Goal: Task Accomplishment & Management: Manage account settings

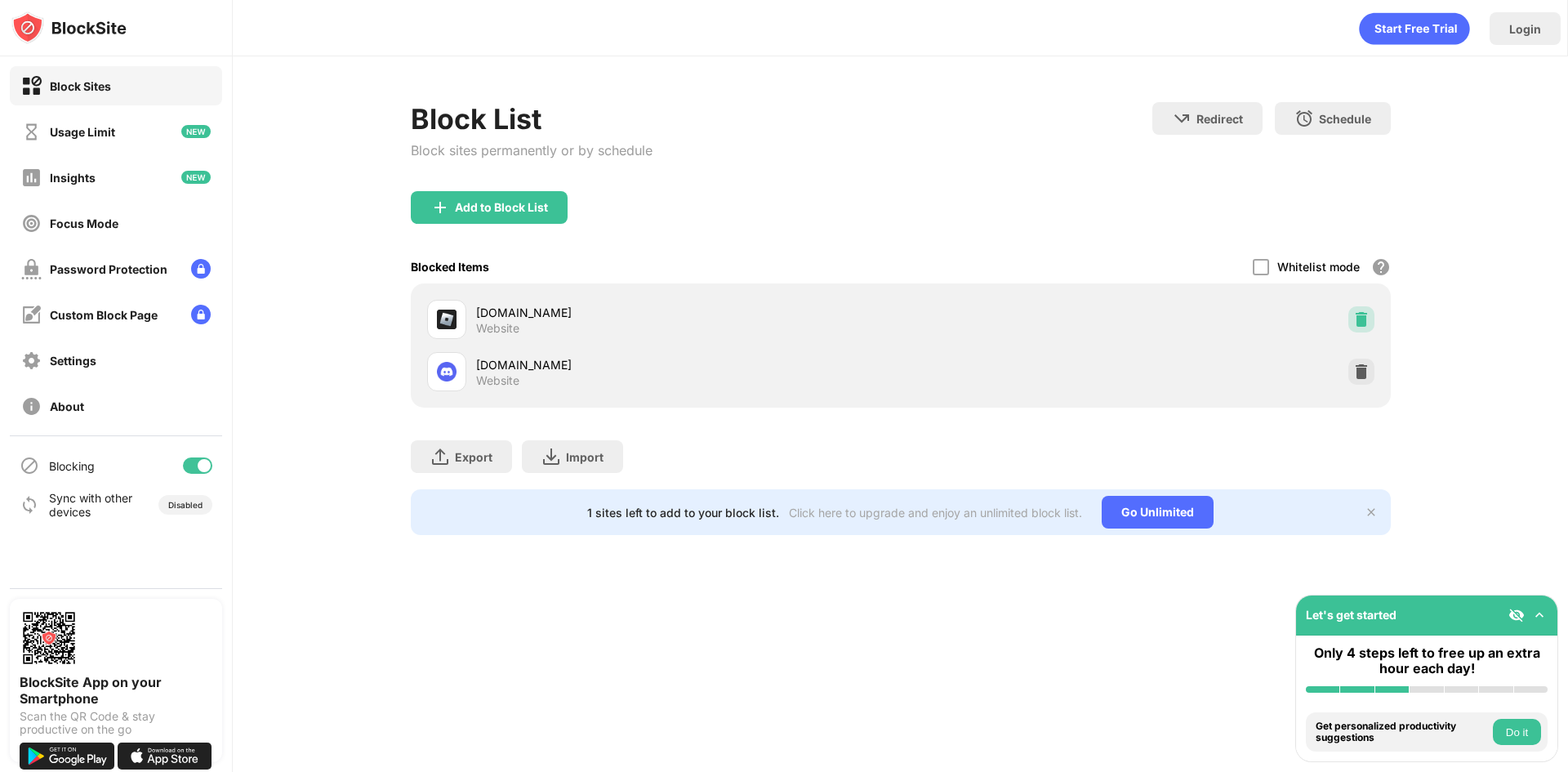
click at [1361, 308] on div at bounding box center [1361, 319] width 26 height 26
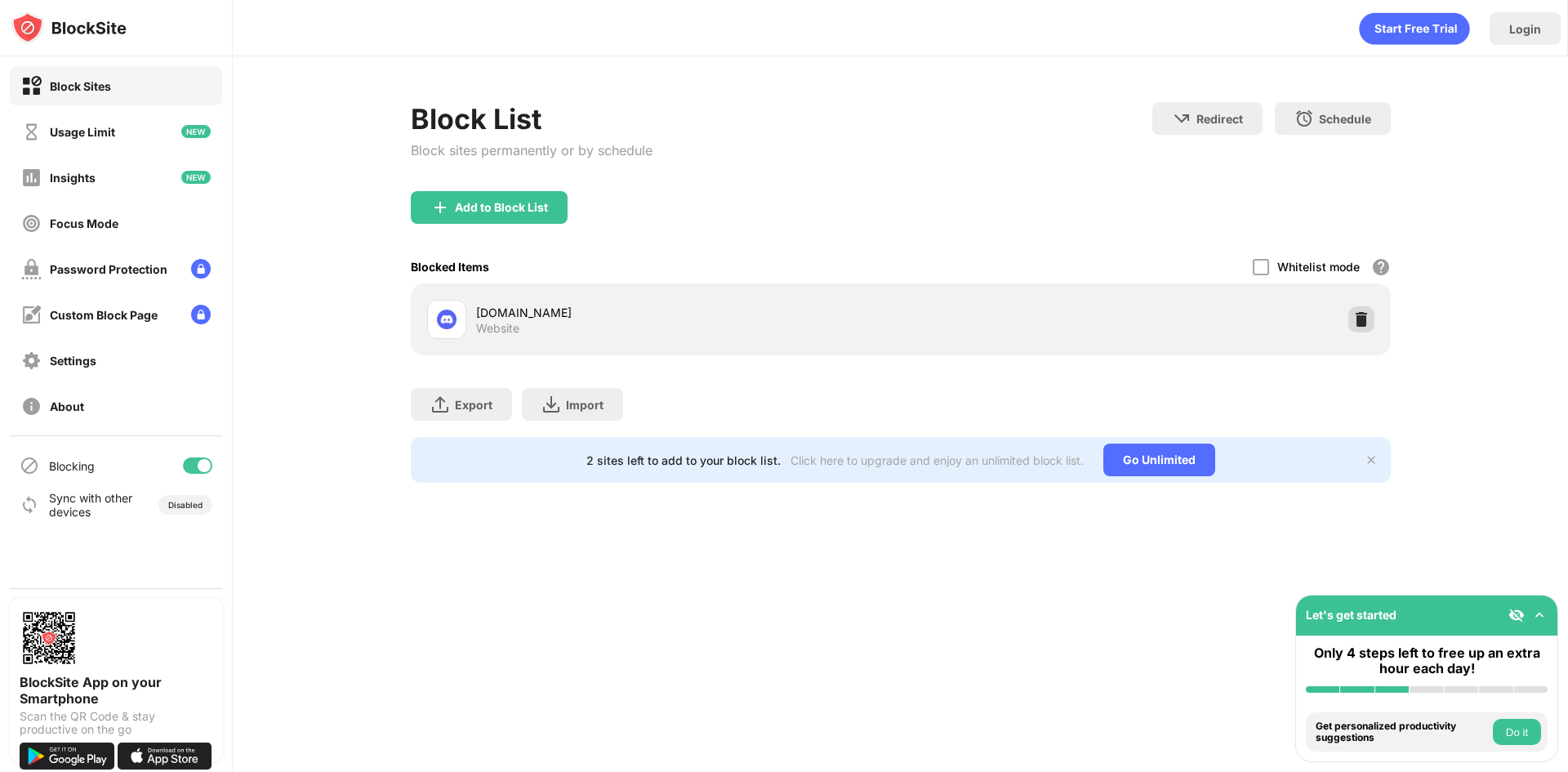
click at [1362, 318] on img at bounding box center [1361, 319] width 16 height 16
